Goal: Transaction & Acquisition: Purchase product/service

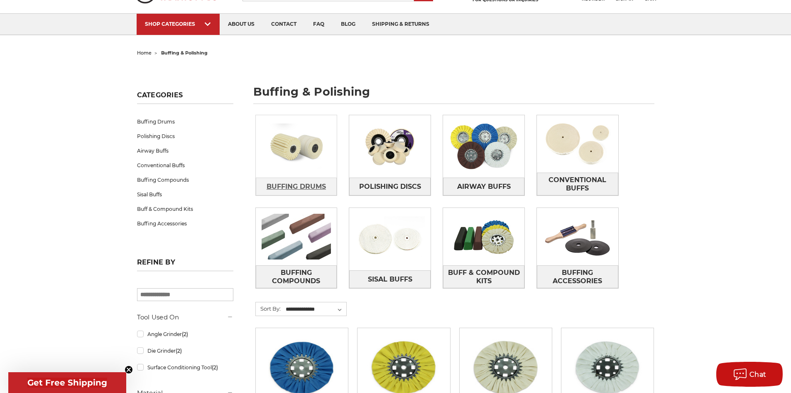
scroll to position [42, 0]
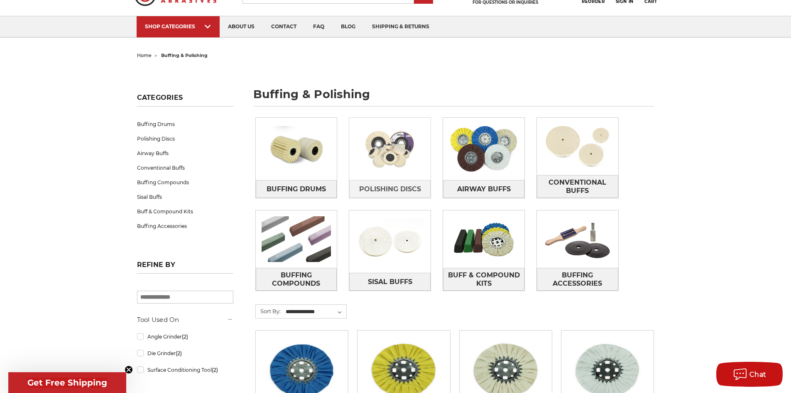
click at [378, 143] on img at bounding box center [389, 148] width 81 height 57
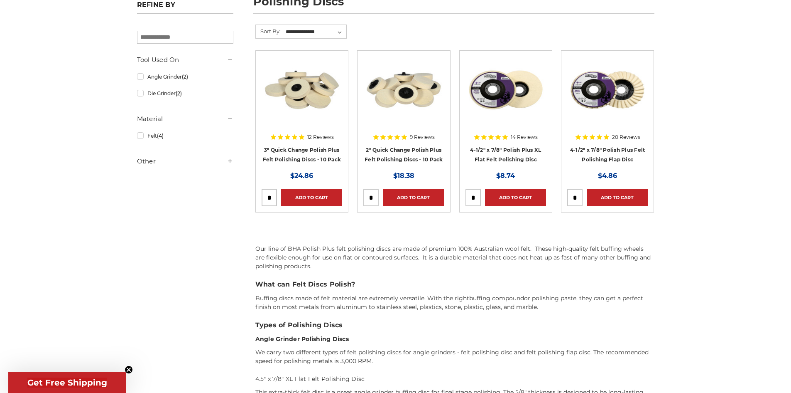
scroll to position [249, 0]
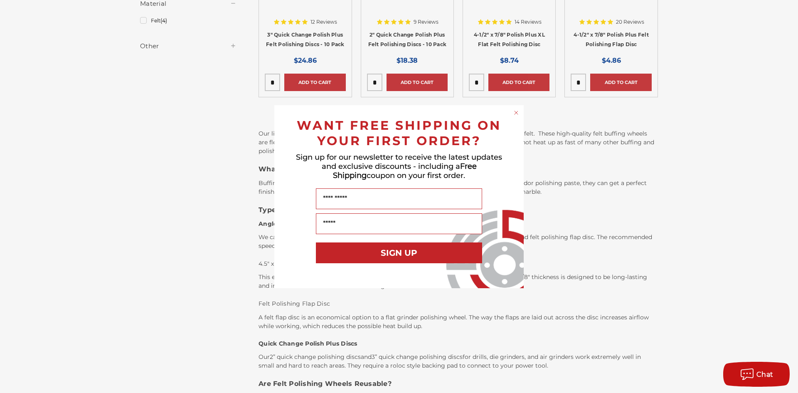
click at [510, 114] on div "WANT FREE SHIPPING ON YOUR FIRST ORDER?" at bounding box center [398, 130] width 233 height 35
click at [513, 113] on circle "Close dialog" at bounding box center [516, 112] width 8 height 8
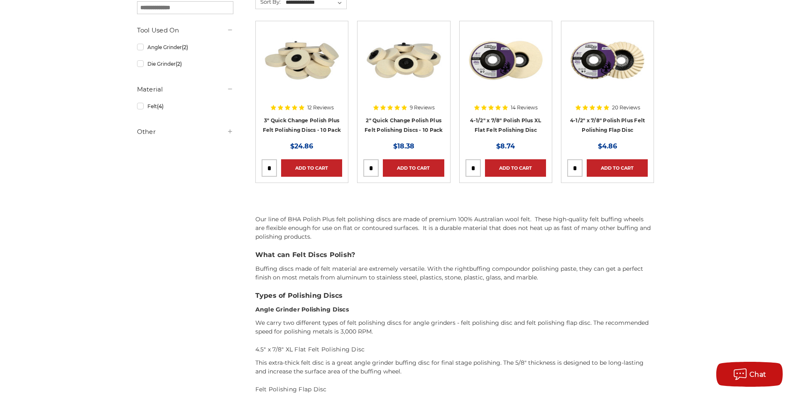
scroll to position [0, 0]
